Goal: Transaction & Acquisition: Purchase product/service

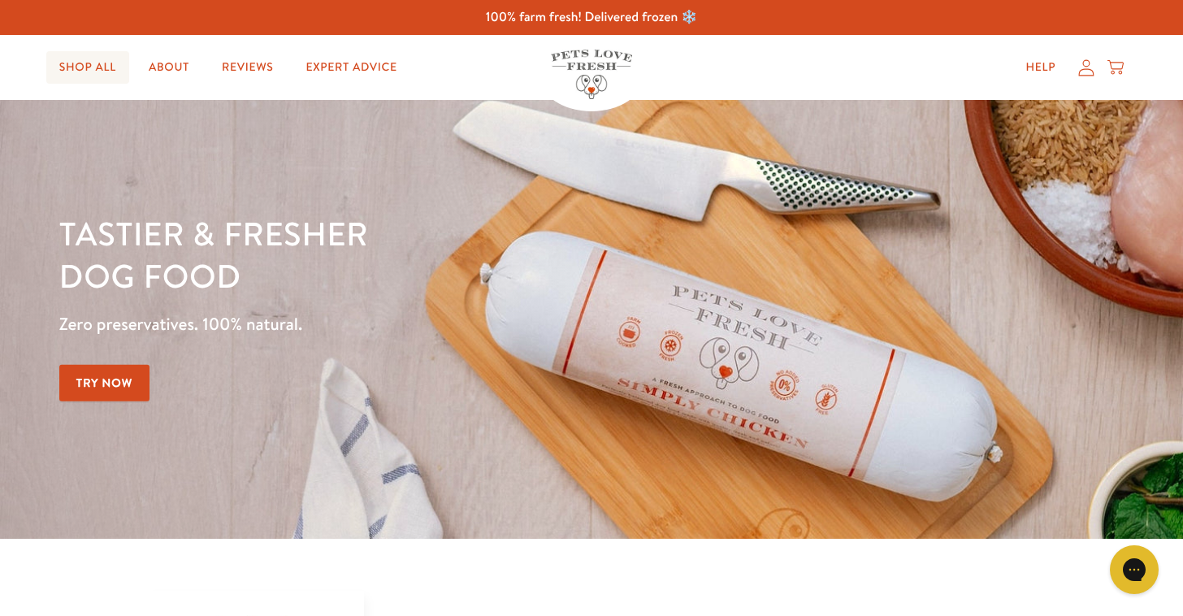
click at [93, 67] on link "Shop All" at bounding box center [87, 67] width 83 height 33
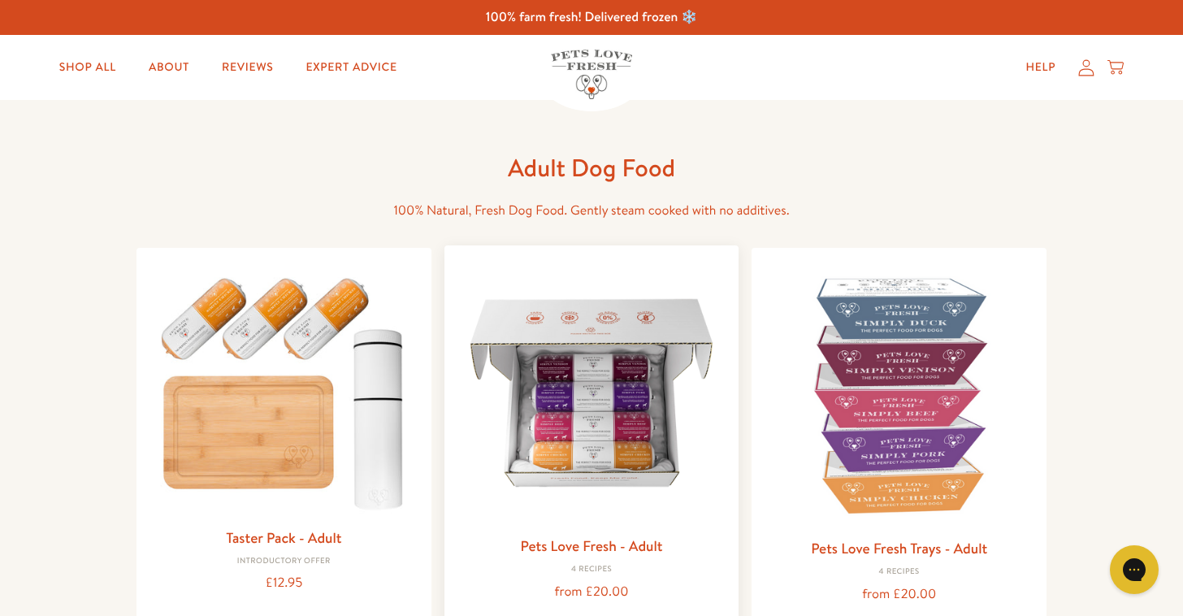
click at [551, 553] on link "Pets Love Fresh - Adult" at bounding box center [591, 545] width 142 height 20
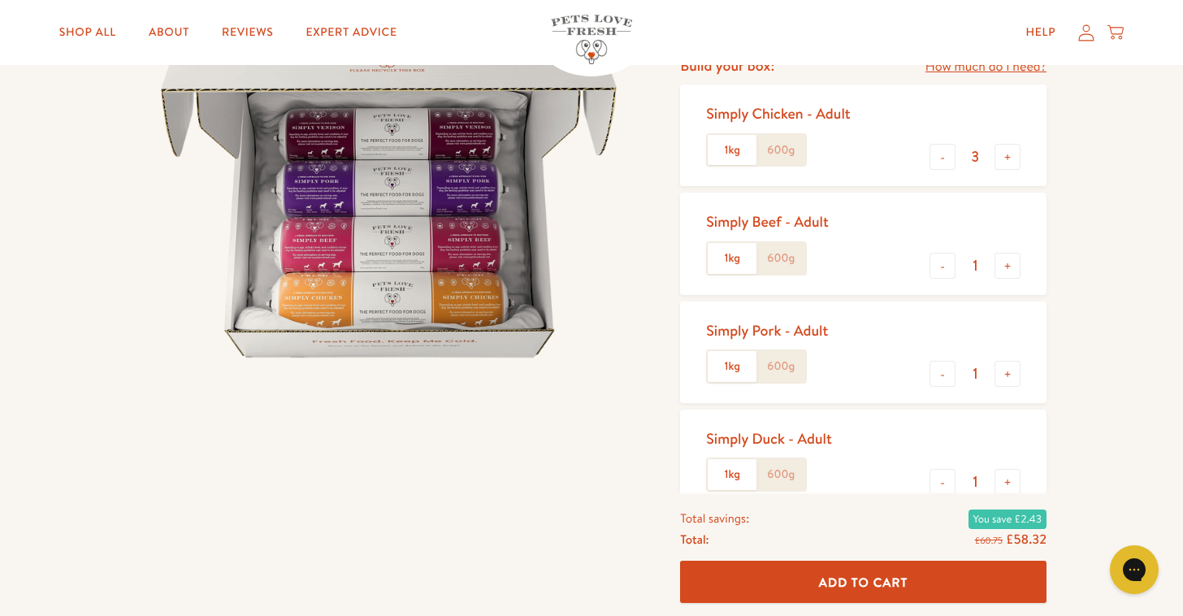
scroll to position [90, 0]
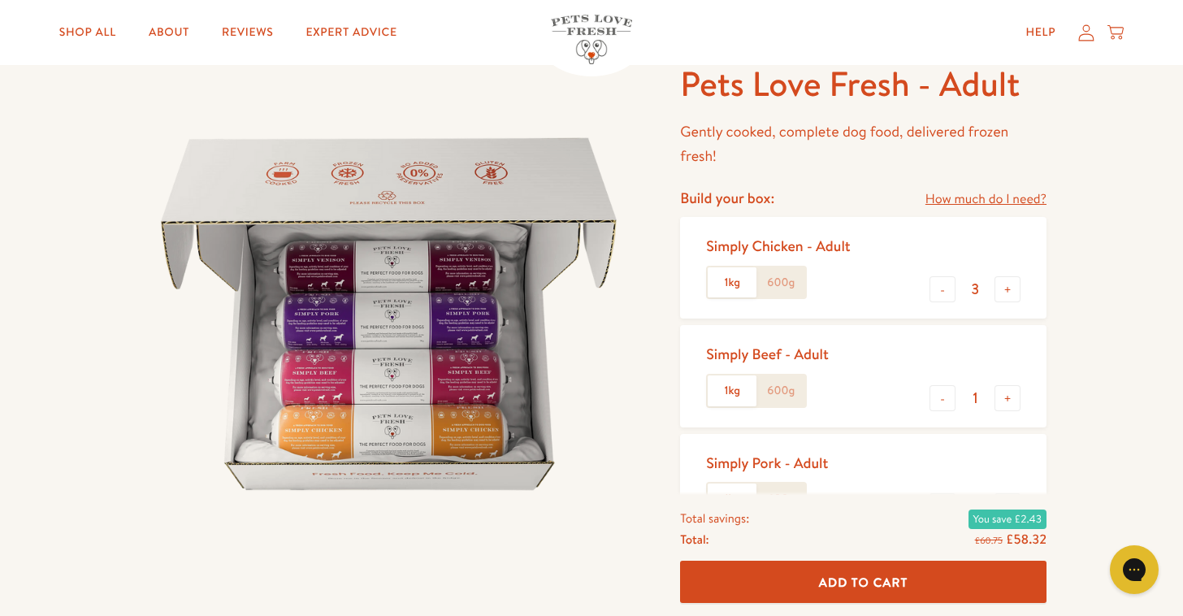
click at [1088, 35] on icon at bounding box center [1086, 32] width 16 height 17
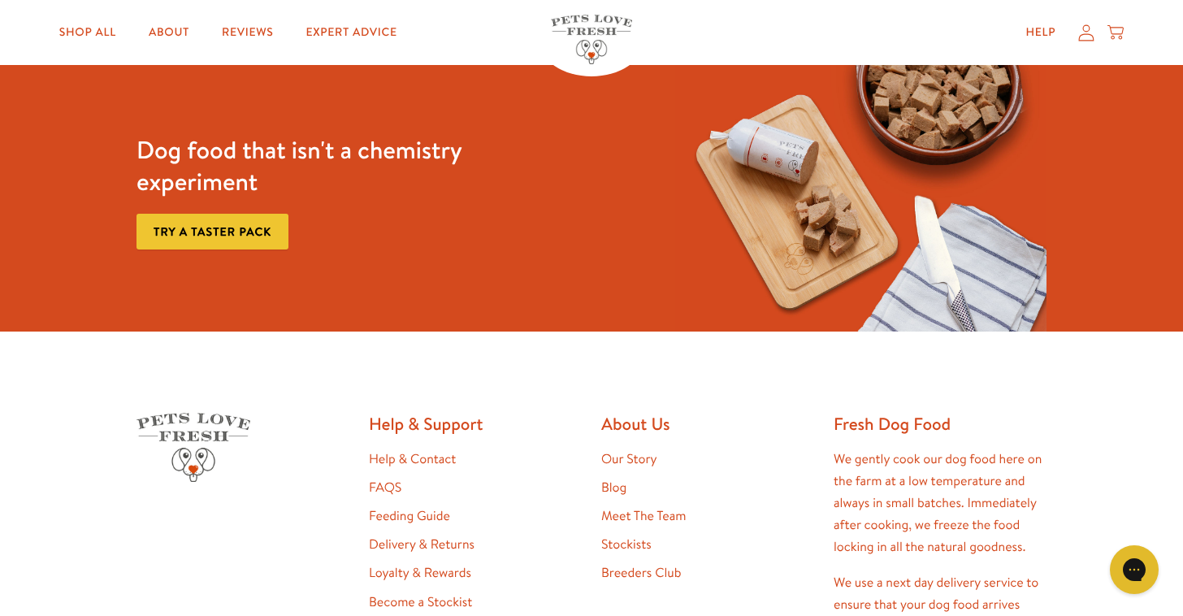
scroll to position [169, 0]
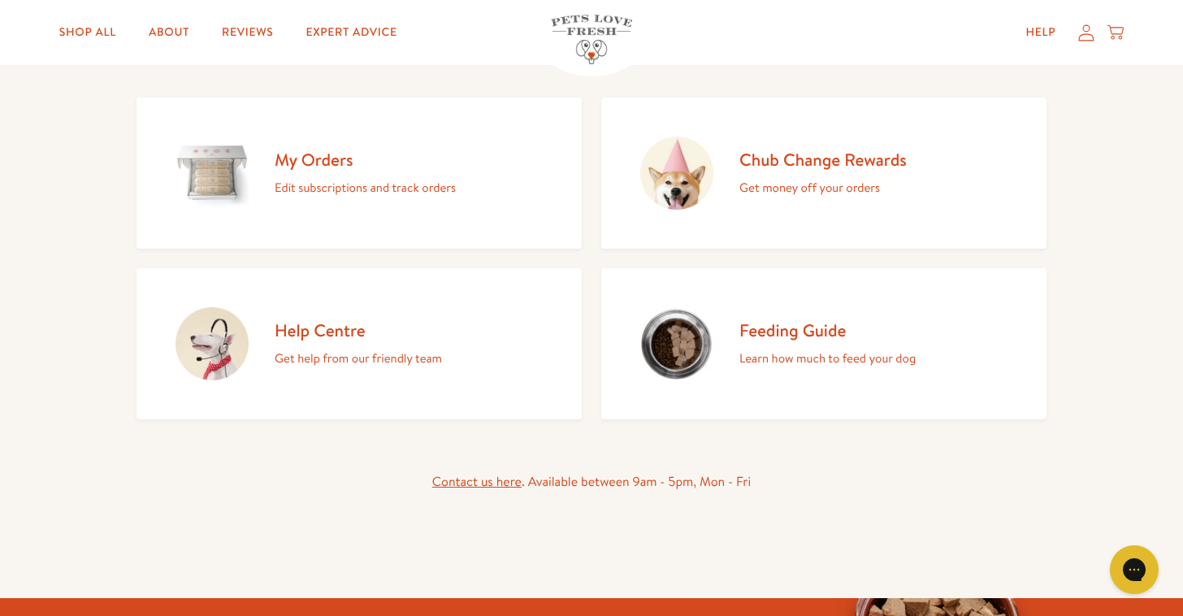
click at [744, 172] on div "Chub Change Rewards Get money off your orders" at bounding box center [822, 174] width 167 height 50
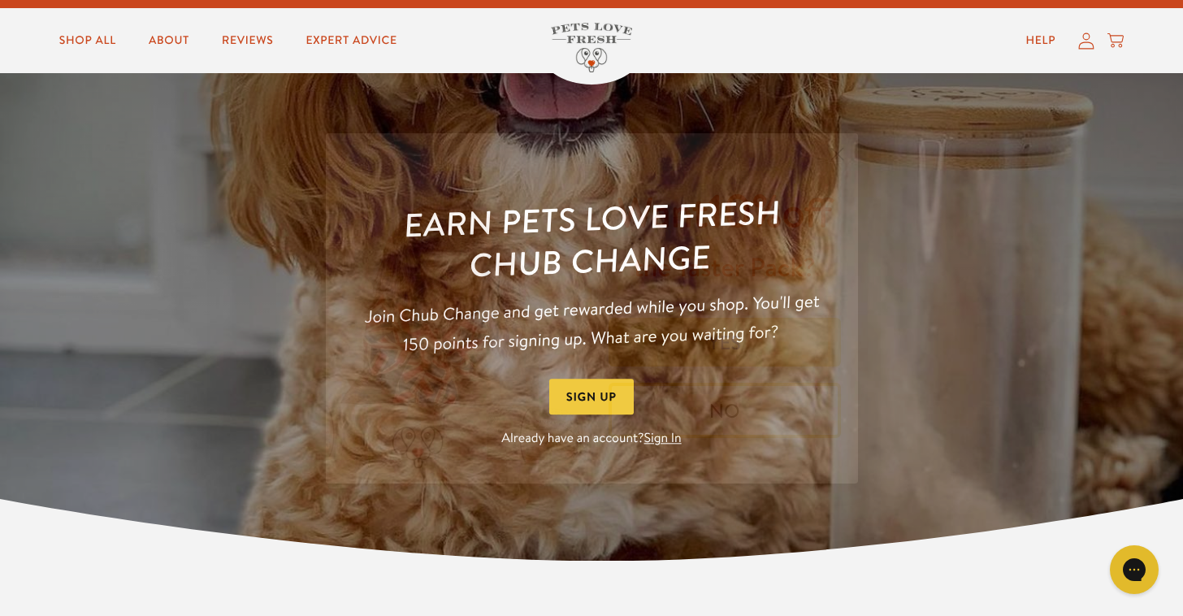
scroll to position [30, 0]
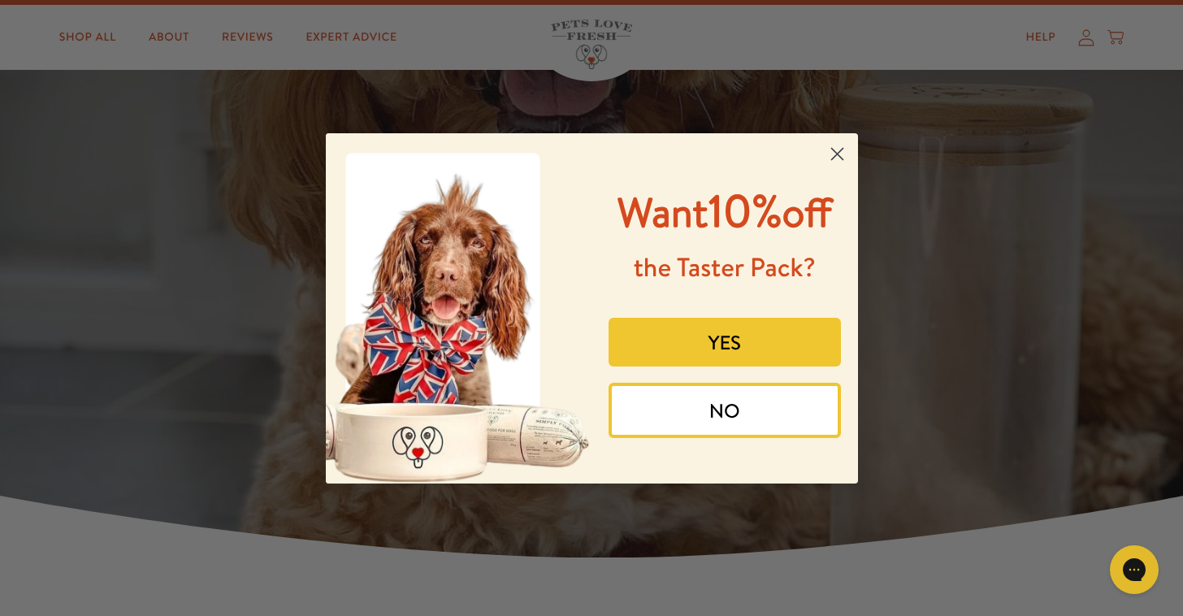
click at [717, 438] on button "NO" at bounding box center [725, 410] width 232 height 55
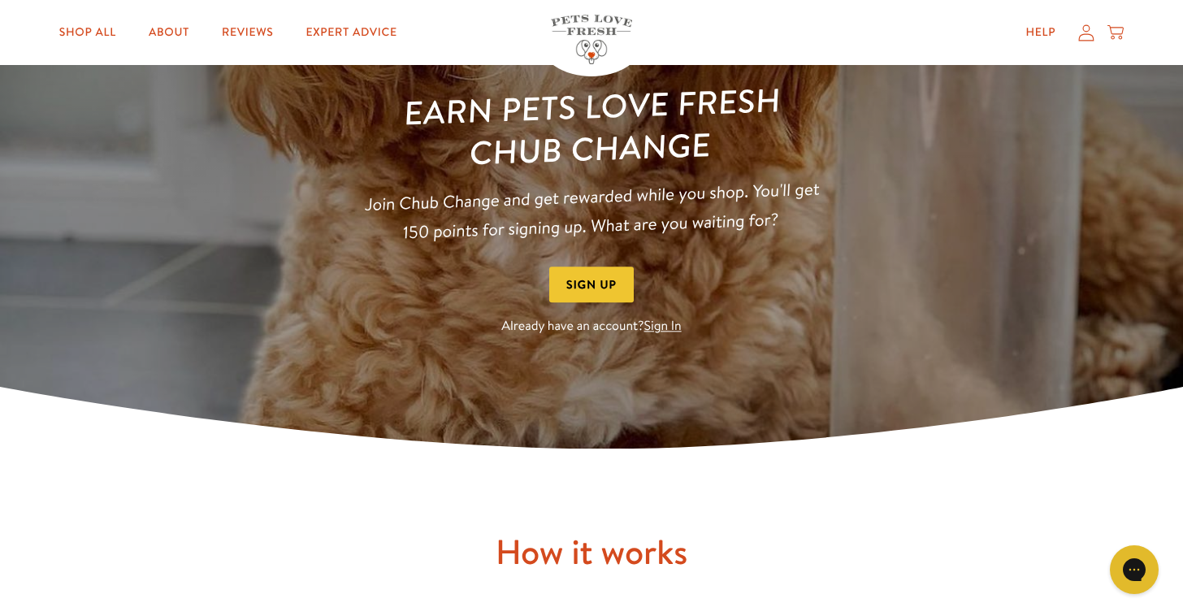
scroll to position [0, 0]
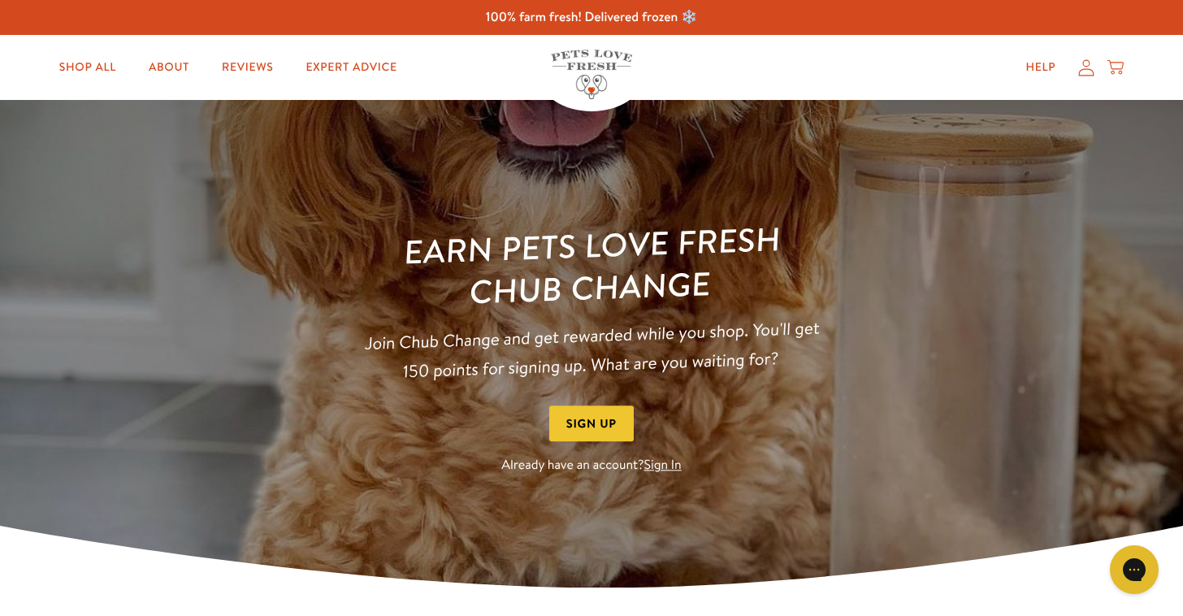
click at [1082, 74] on icon at bounding box center [1086, 67] width 16 height 17
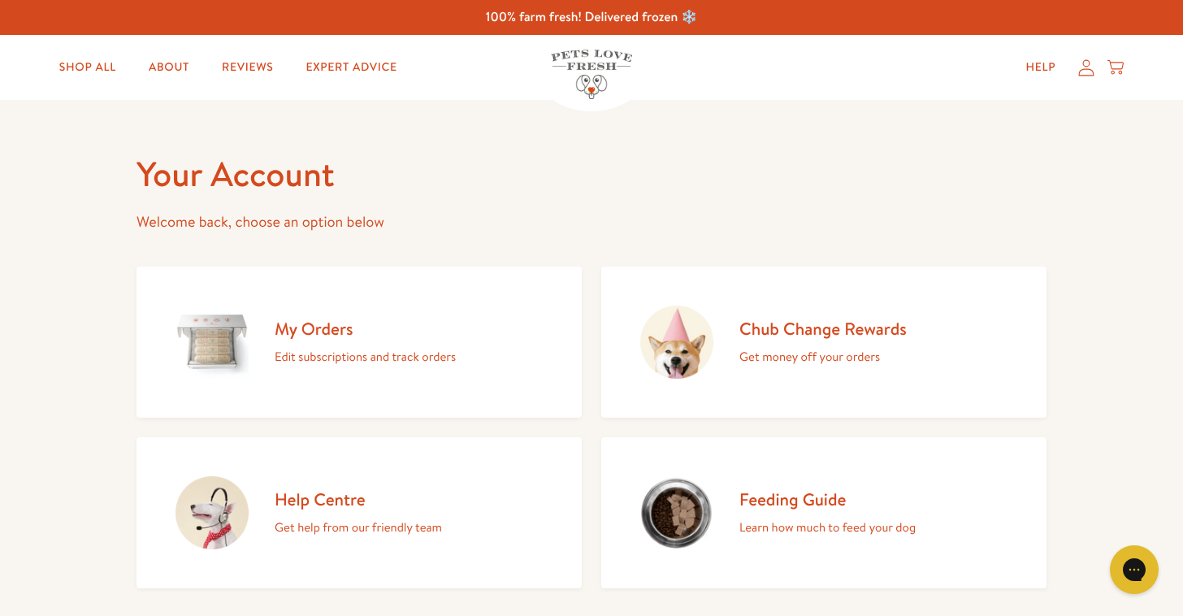
click at [335, 362] on p "Edit subscriptions and track orders" at bounding box center [365, 356] width 181 height 21
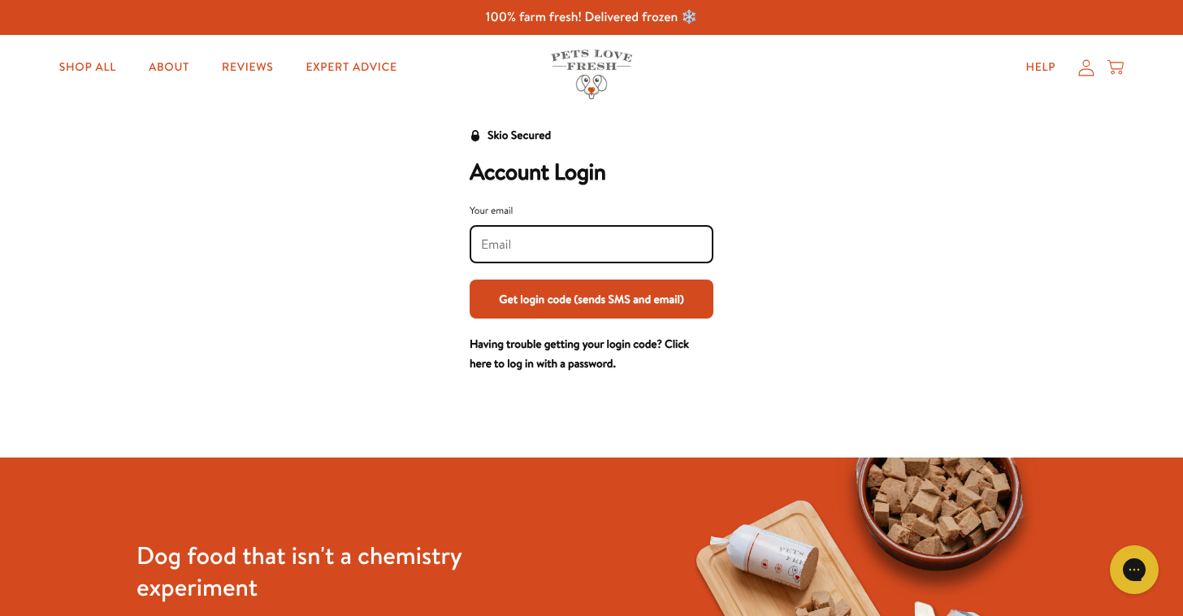
type input "[EMAIL_ADDRESS][DOMAIN_NAME]"
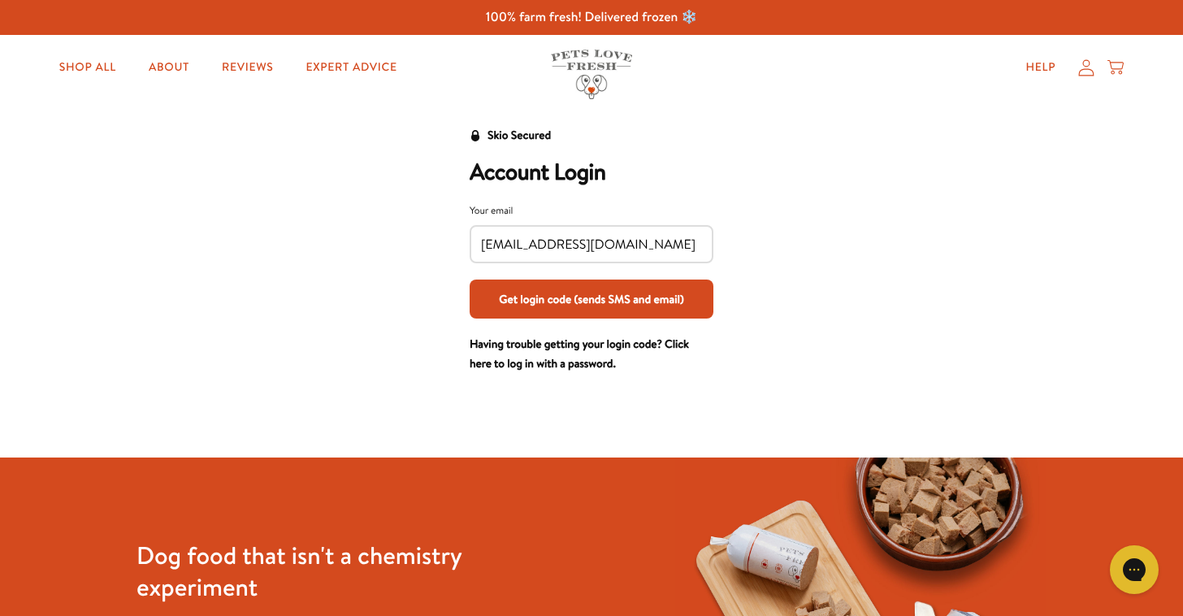
click at [751, 338] on div "Skio Secured Account Login Your email [EMAIL_ADDRESS][DOMAIN_NAME] Get login co…" at bounding box center [592, 250] width 1008 height 248
click at [657, 306] on button "Get login code (sends SMS and email)" at bounding box center [592, 299] width 244 height 39
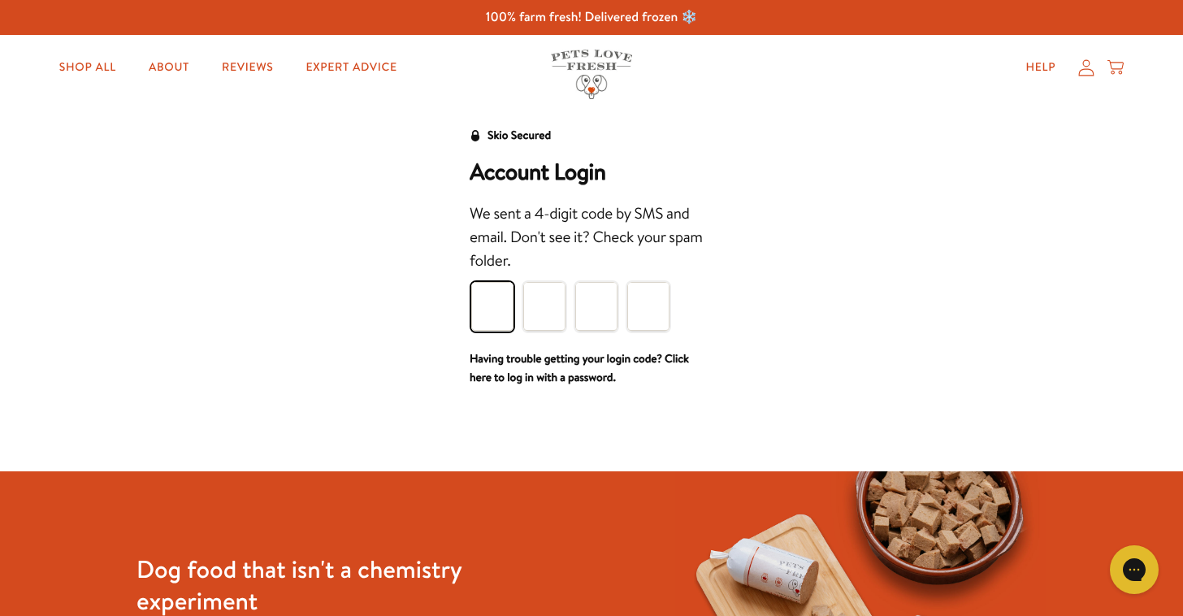
type input "9"
type input "4"
type input "9"
type input "7"
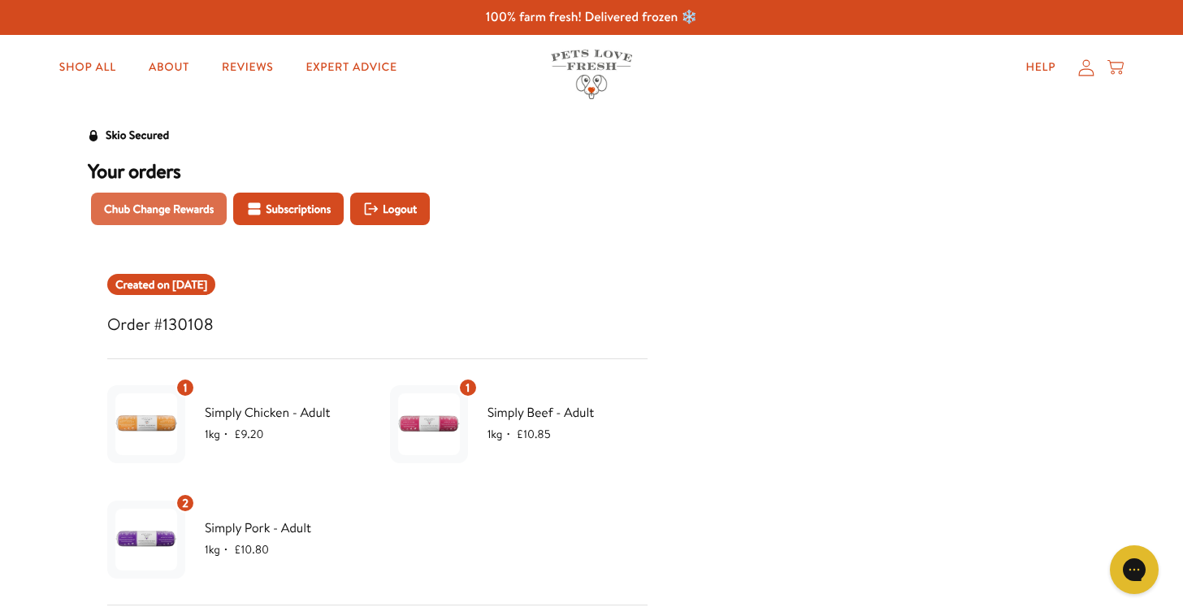
click at [175, 204] on span "Chub Change Rewards" at bounding box center [159, 209] width 110 height 18
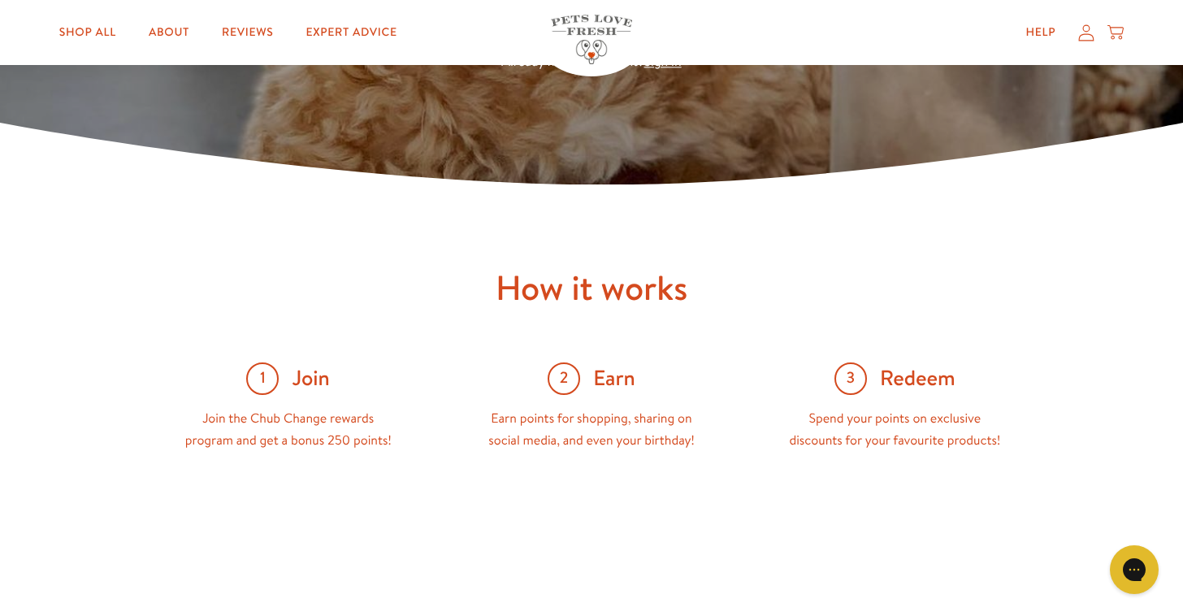
scroll to position [707, 0]
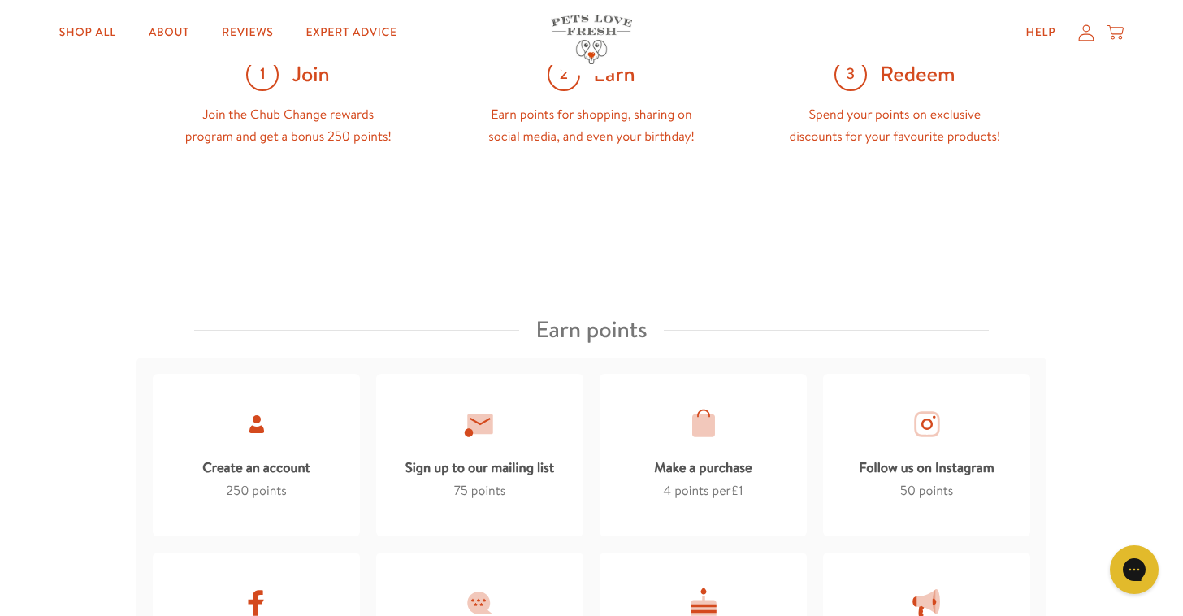
click at [1069, 43] on div "Help My account Cart" at bounding box center [1069, 32] width 121 height 33
click at [1089, 36] on icon at bounding box center [1086, 32] width 16 height 17
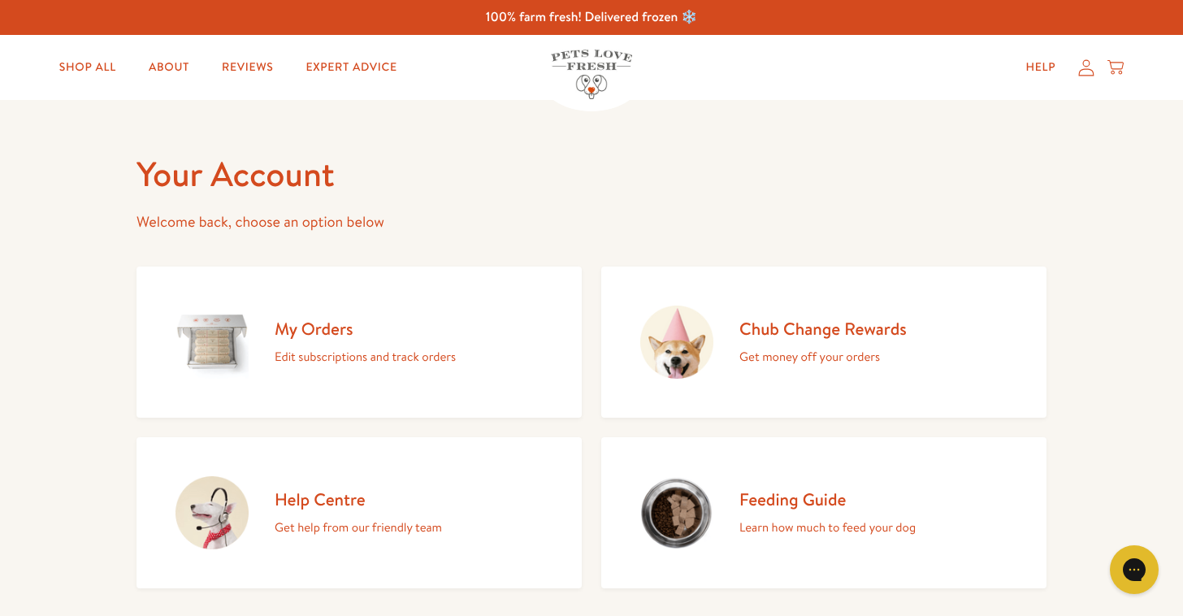
click at [886, 376] on link "Chub Change Rewards Get money off your orders" at bounding box center [823, 342] width 445 height 151
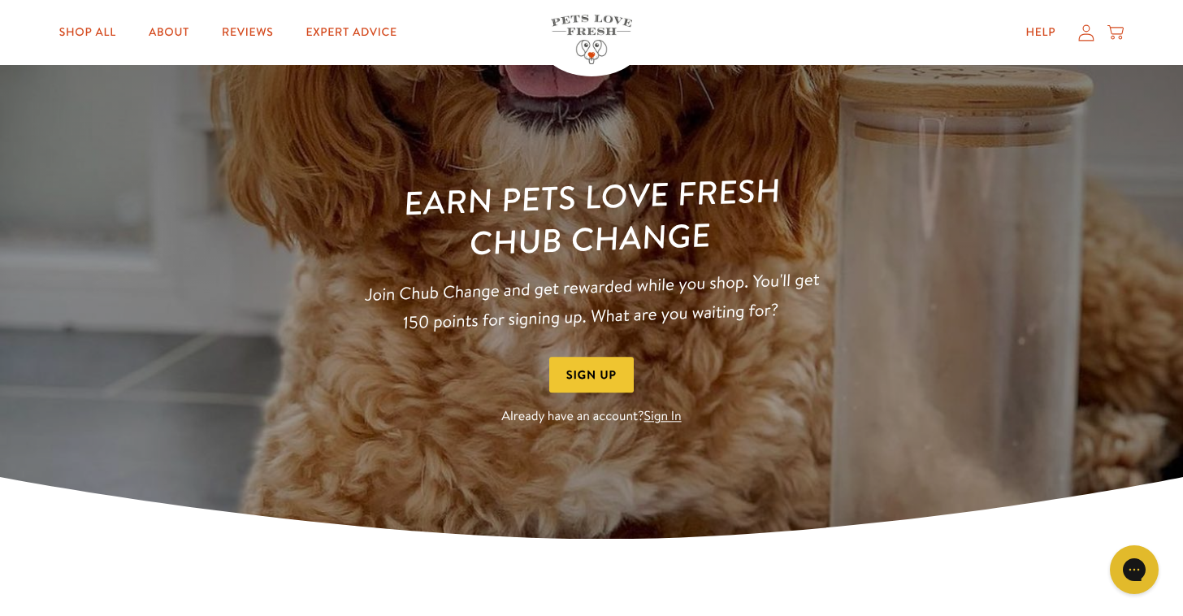
scroll to position [52, 0]
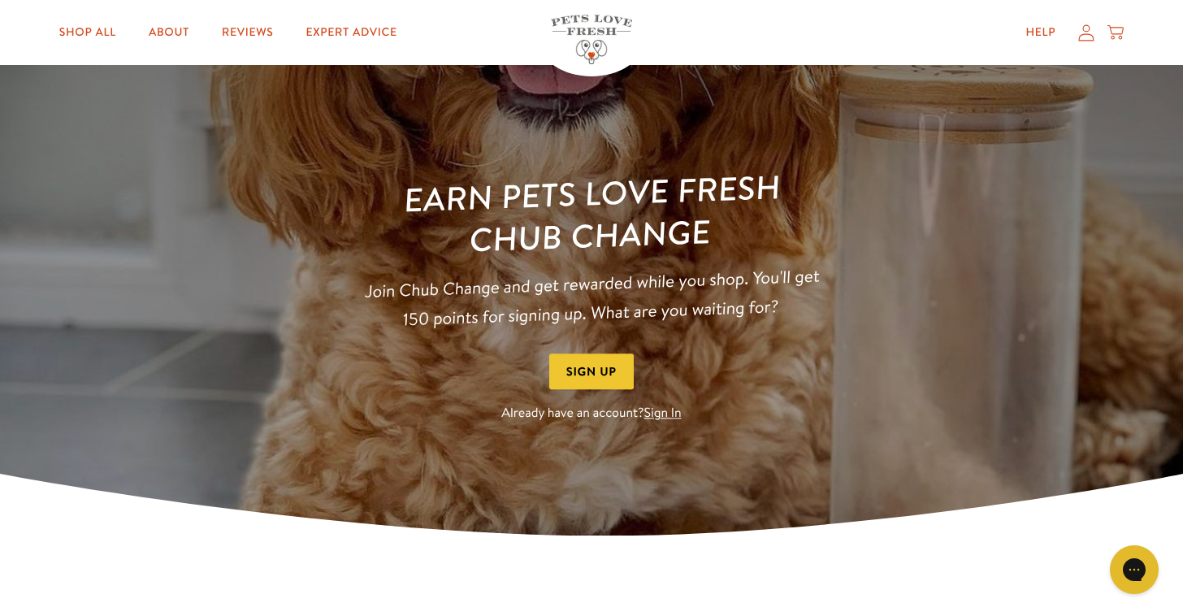
click at [671, 411] on link "Sign In" at bounding box center [662, 414] width 37 height 18
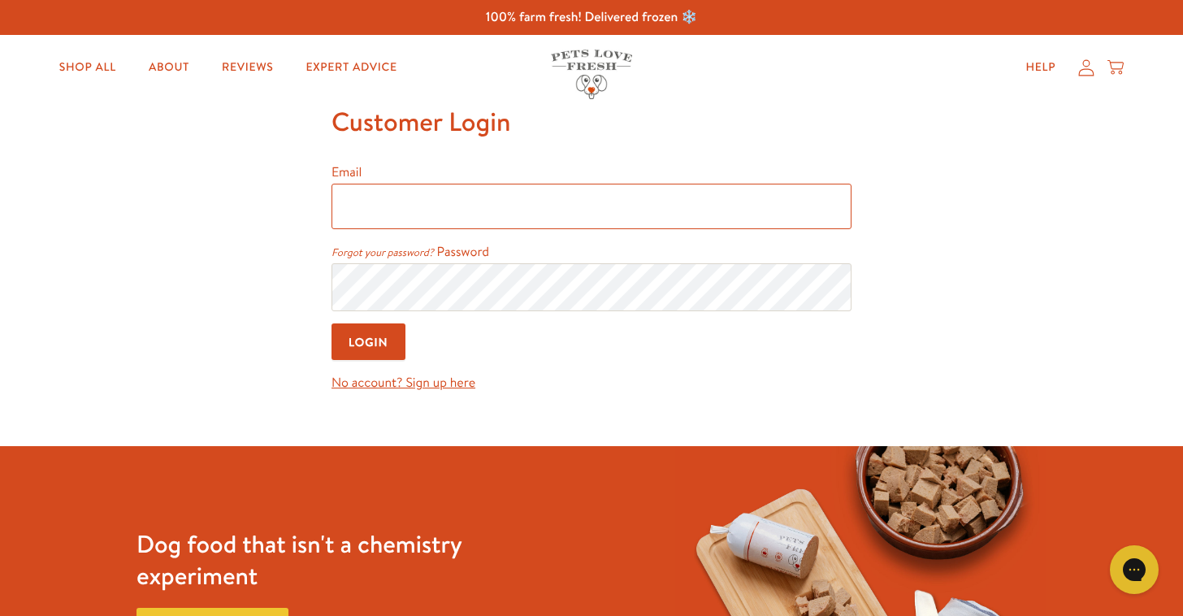
type input "joannampick@gmail.com"
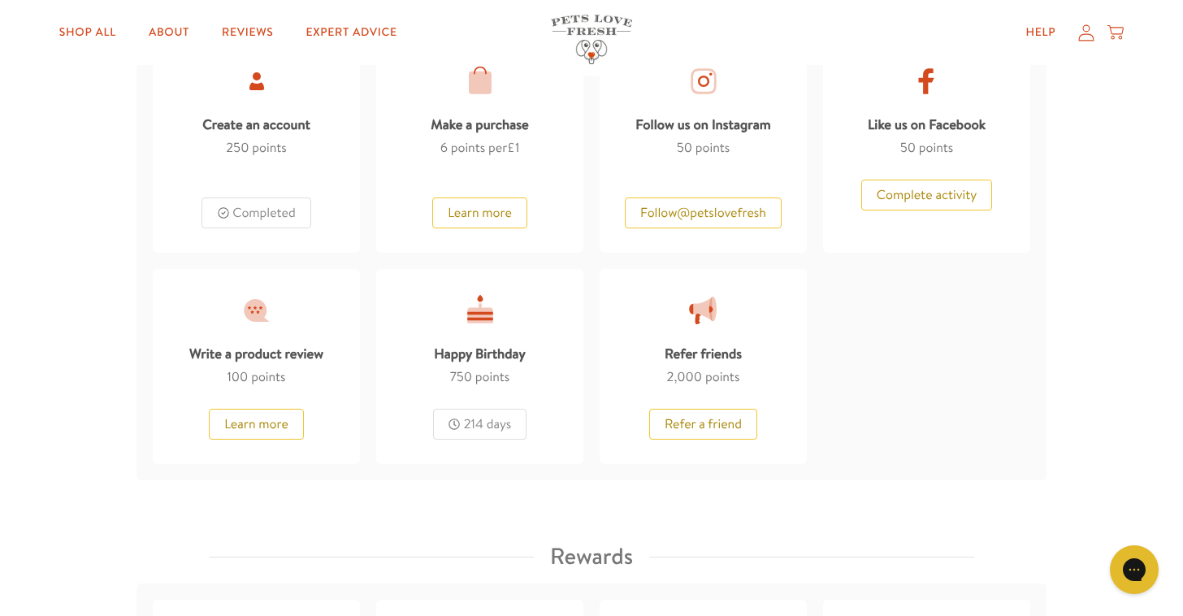
scroll to position [1465, 0]
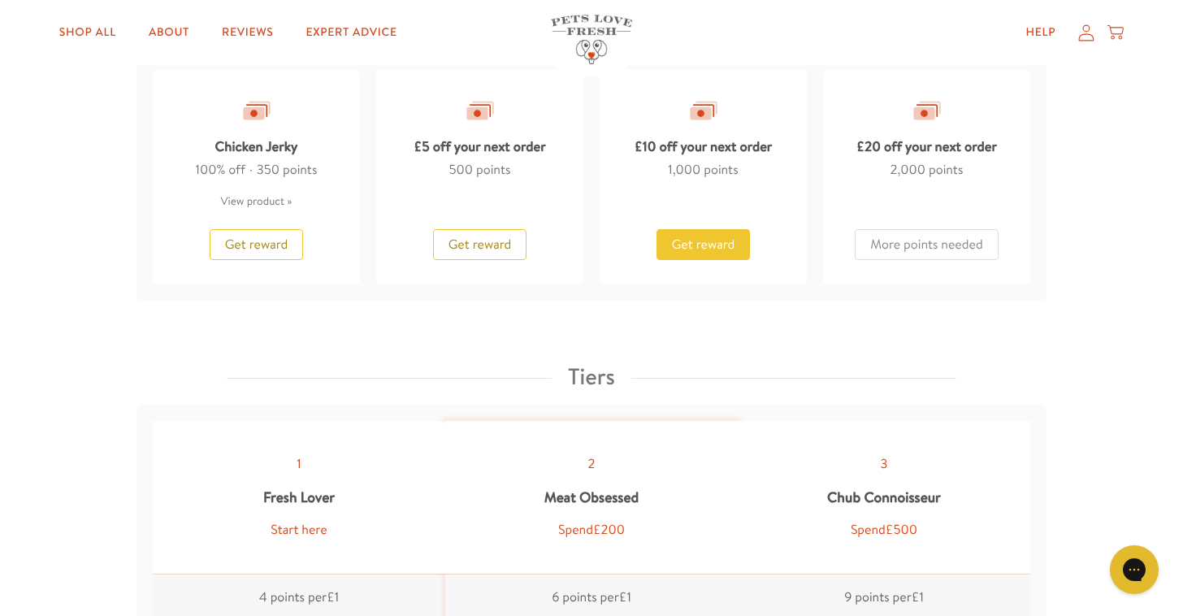
click at [713, 248] on button "Get reward" at bounding box center [704, 244] width 94 height 31
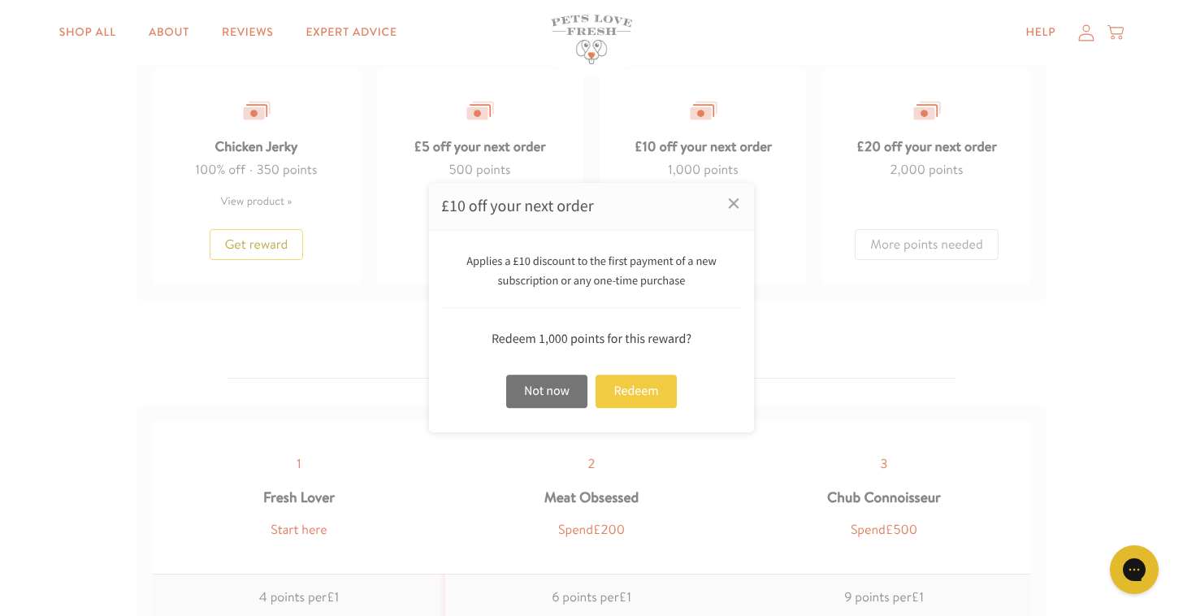
click at [652, 392] on div "Redeem" at bounding box center [636, 391] width 81 height 33
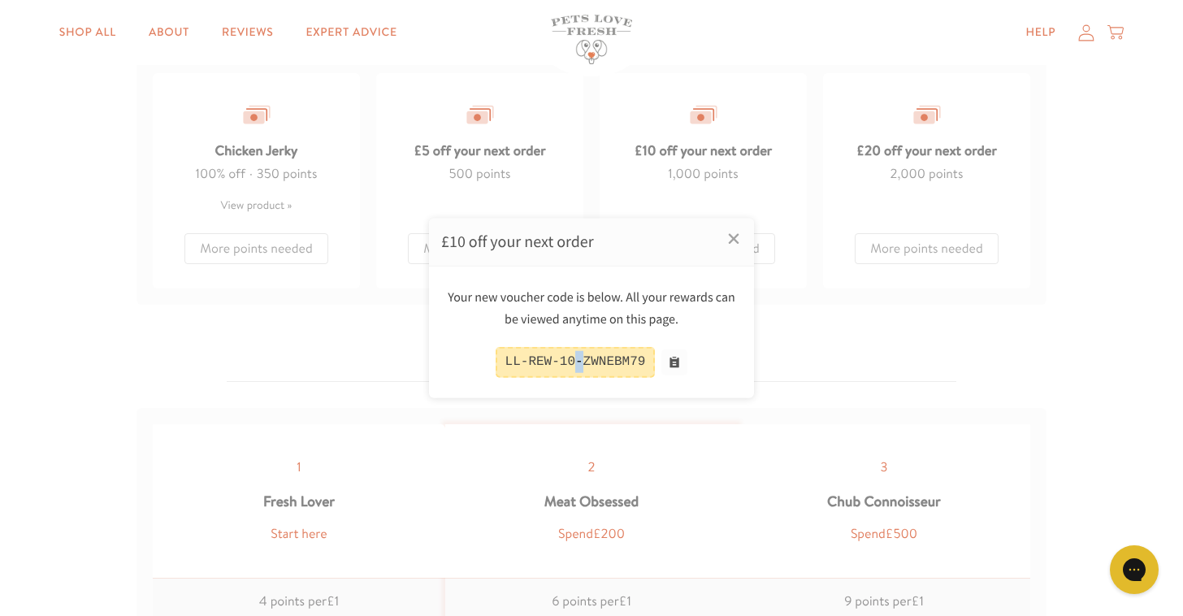
copy div "-"
click at [683, 367] on button at bounding box center [674, 362] width 26 height 26
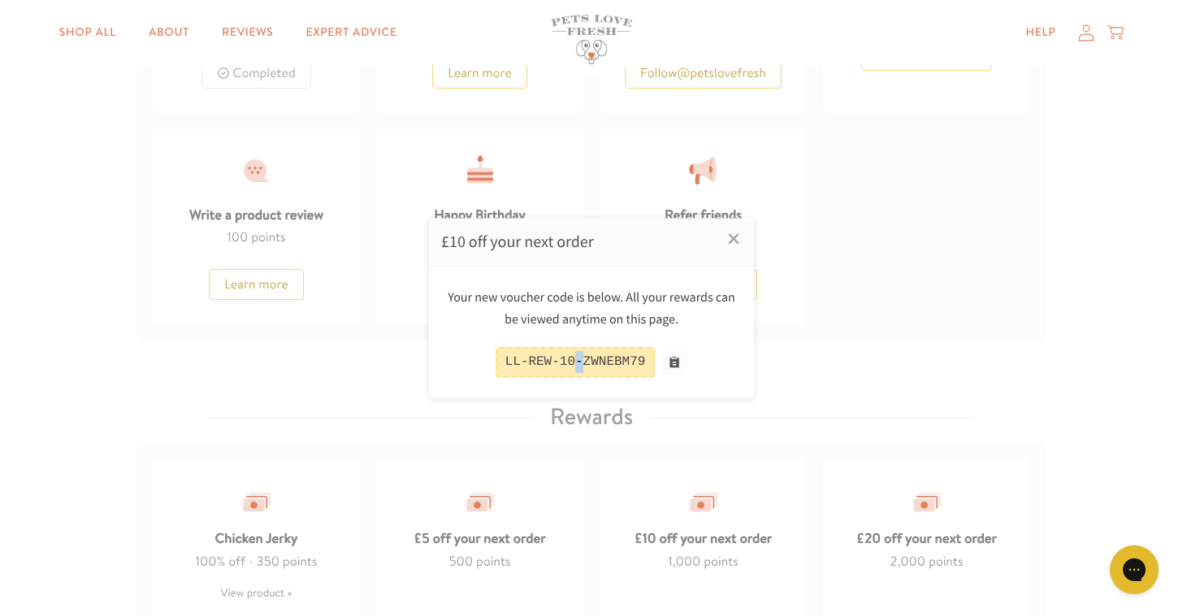
scroll to position [876, 0]
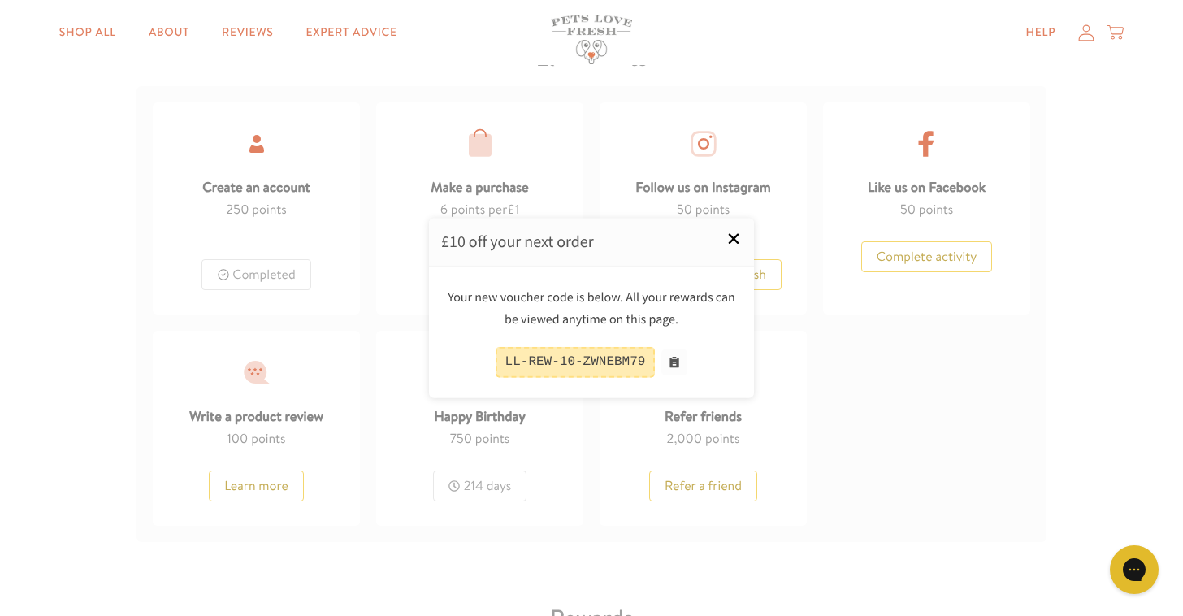
click at [731, 230] on link "×" at bounding box center [733, 239] width 41 height 41
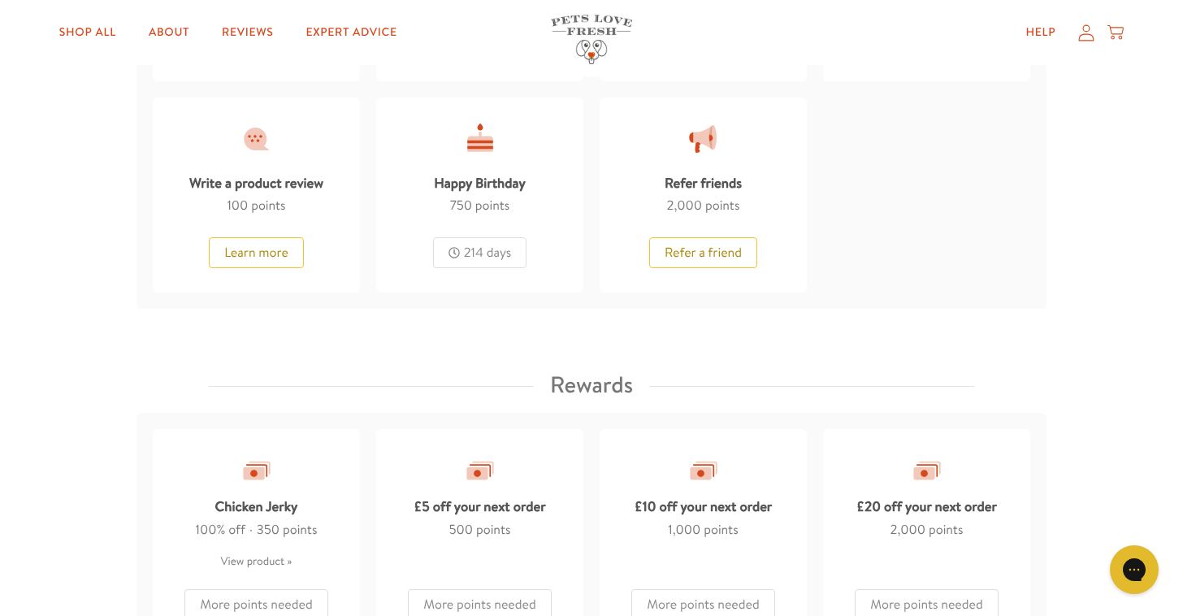
scroll to position [763, 0]
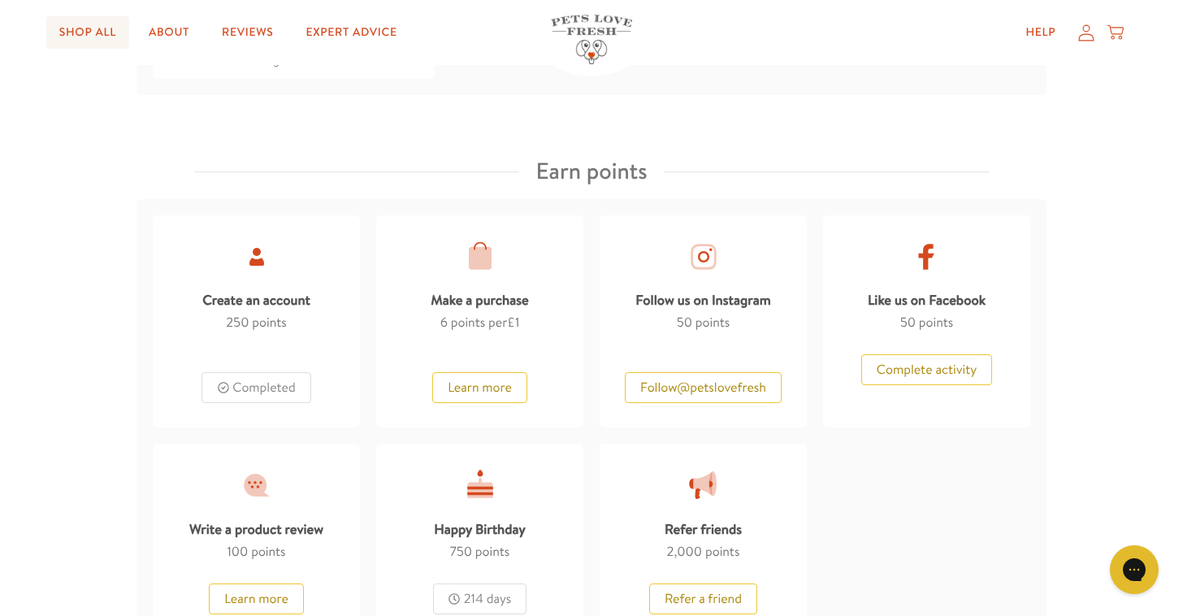
click at [122, 40] on link "Shop All" at bounding box center [87, 32] width 83 height 33
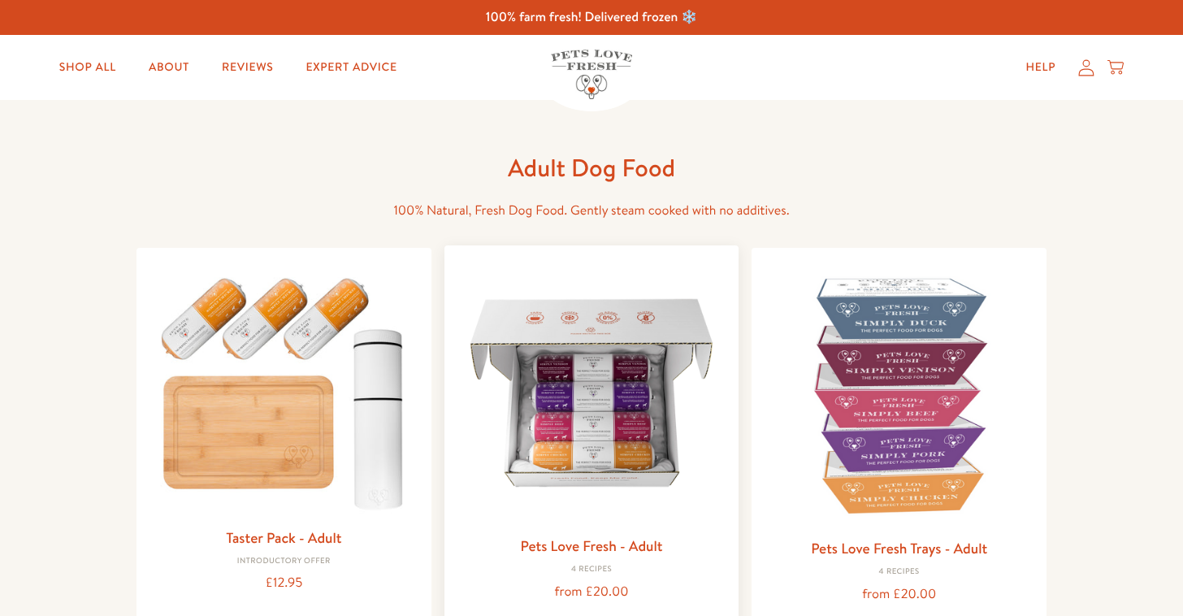
click at [692, 462] on img at bounding box center [591, 392] width 269 height 269
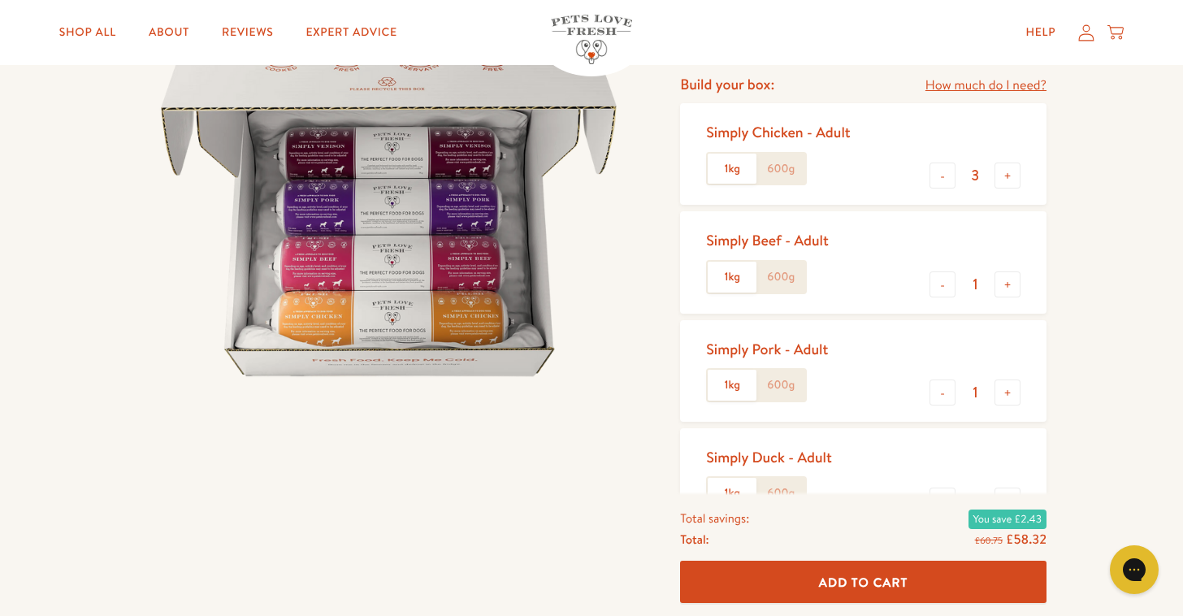
scroll to position [201, 0]
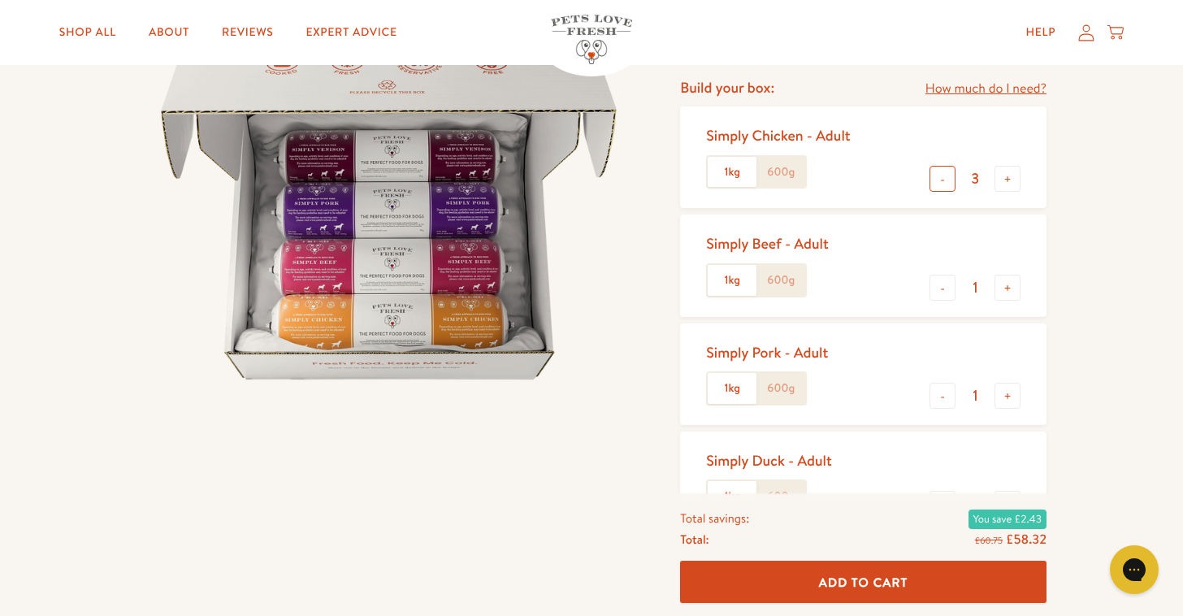
click at [944, 182] on button "-" at bounding box center [943, 179] width 26 height 26
click at [940, 172] on button "-" at bounding box center [943, 179] width 26 height 26
type input "1"
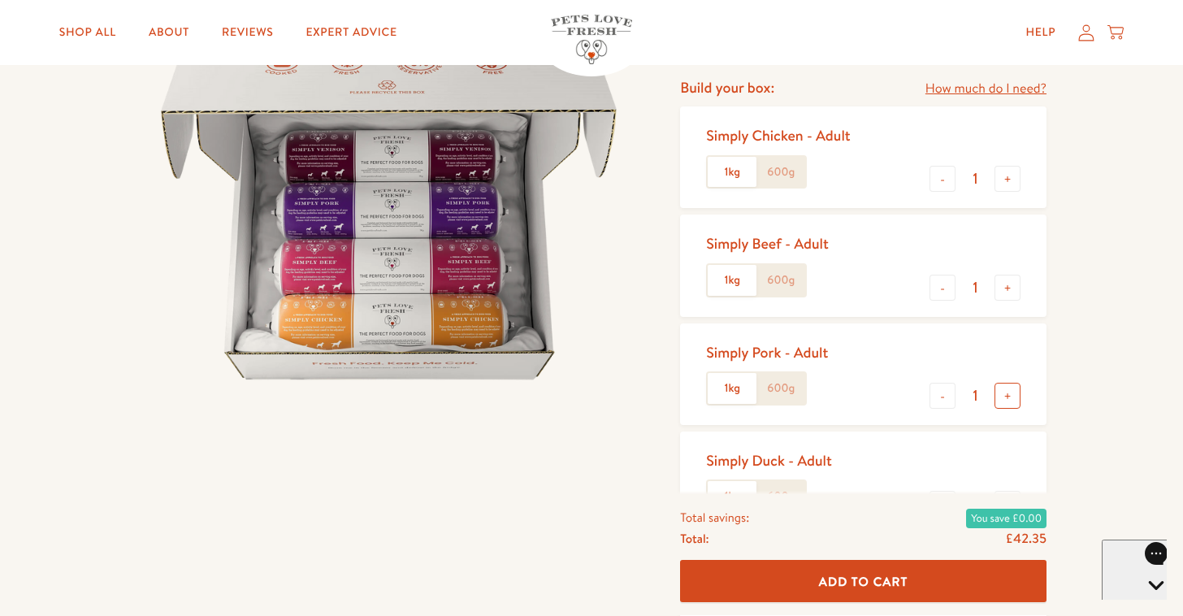
click at [1010, 388] on button "+" at bounding box center [1008, 396] width 26 height 26
type input "2"
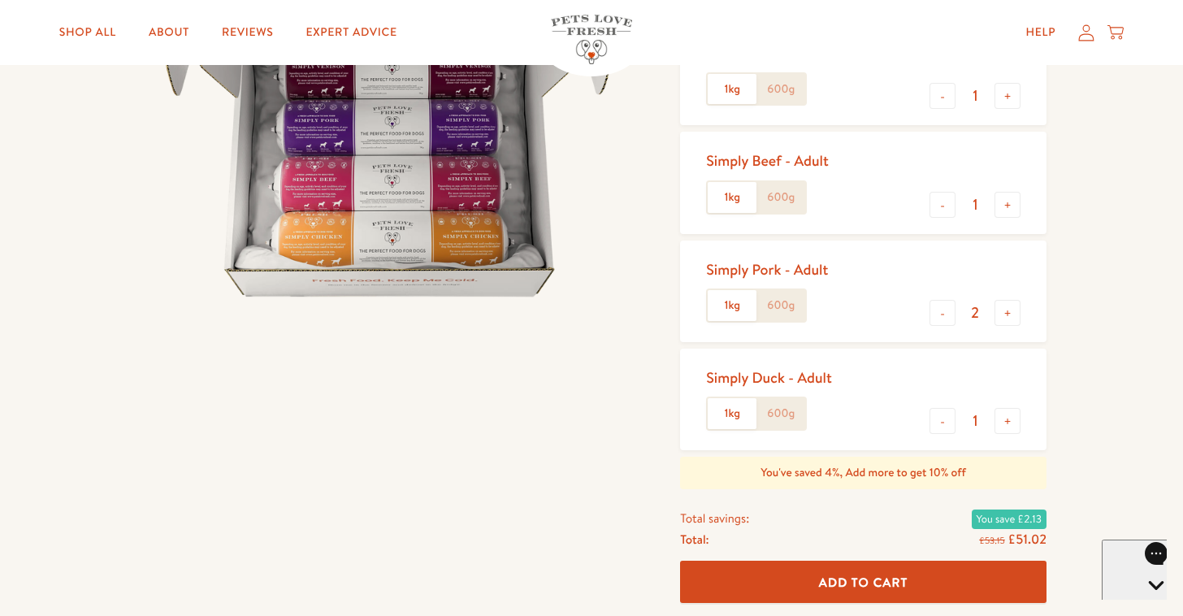
scroll to position [287, 0]
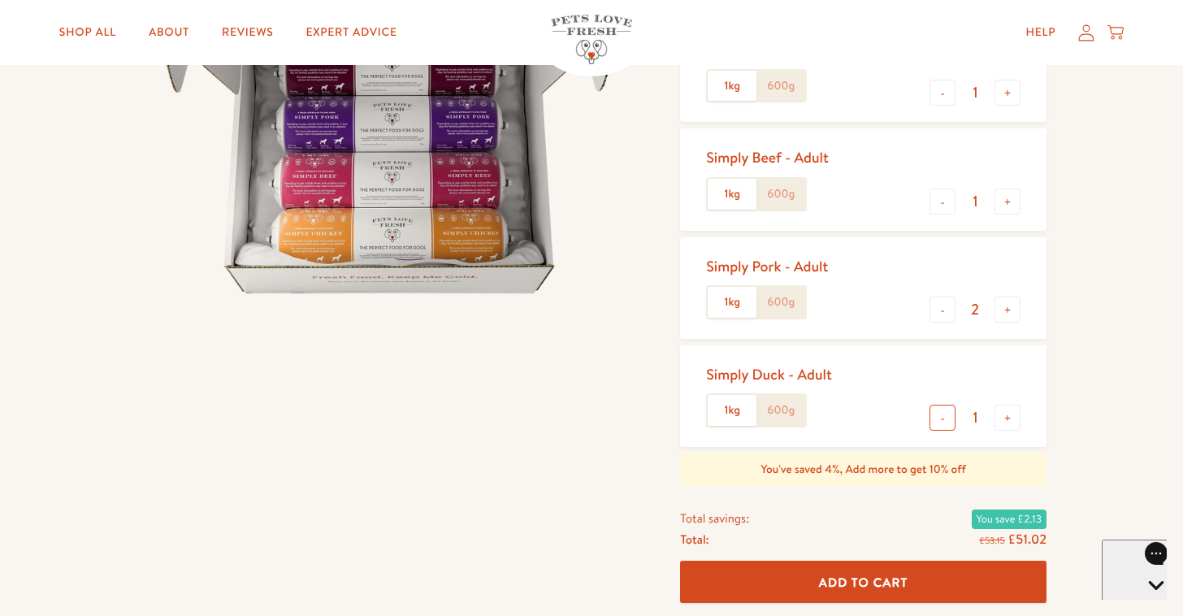
click at [933, 418] on button "-" at bounding box center [943, 418] width 26 height 26
type input "0"
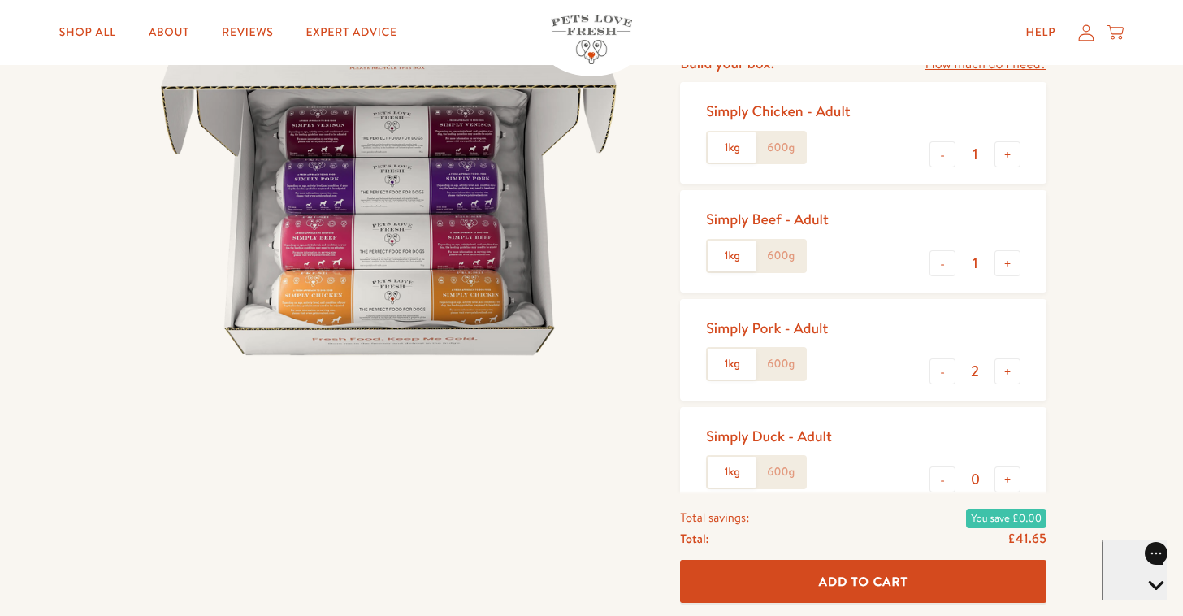
scroll to position [148, 0]
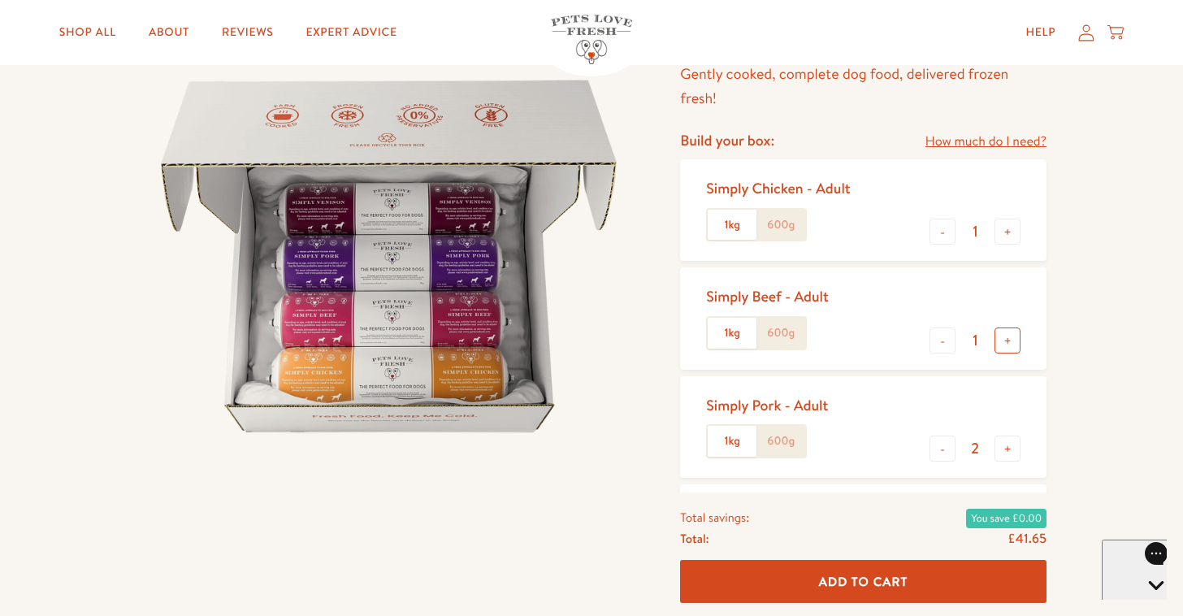
click at [1007, 343] on button "+" at bounding box center [1008, 340] width 26 height 26
type input "2"
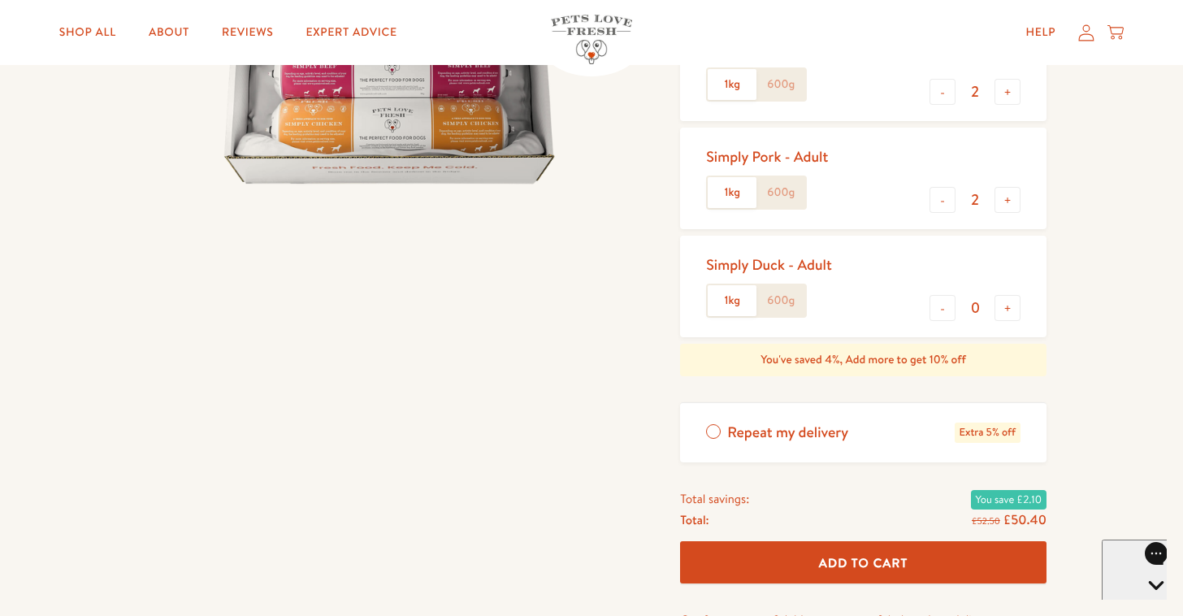
scroll to position [504, 0]
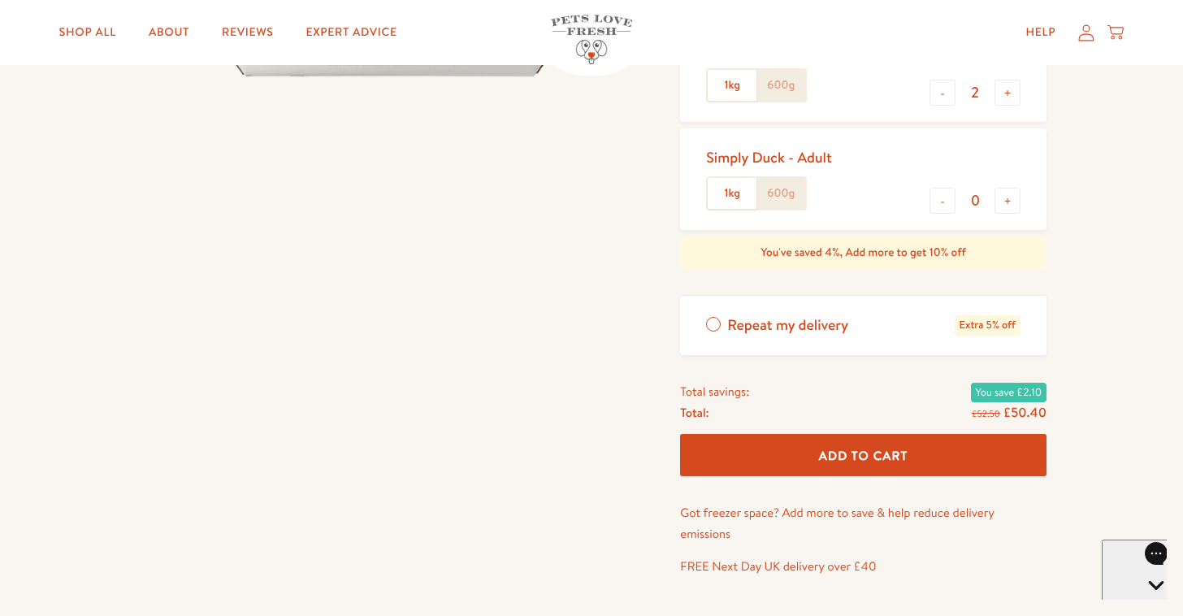
click at [951, 444] on button "Add To Cart" at bounding box center [863, 455] width 366 height 43
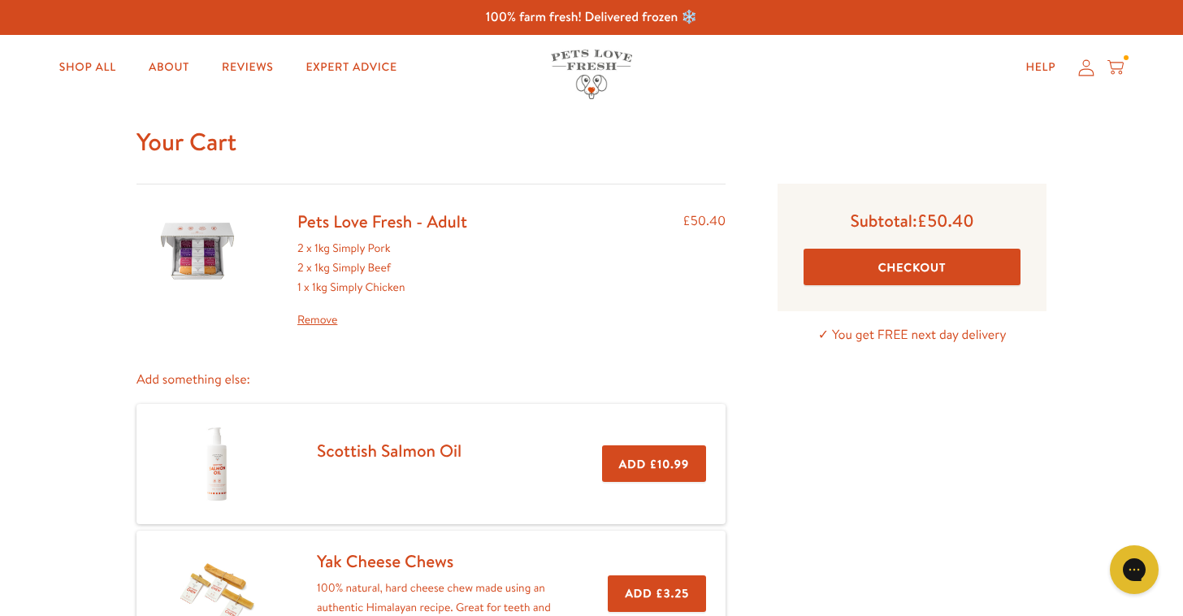
click at [945, 278] on button "Checkout" at bounding box center [912, 267] width 217 height 37
